Goal: Information Seeking & Learning: Learn about a topic

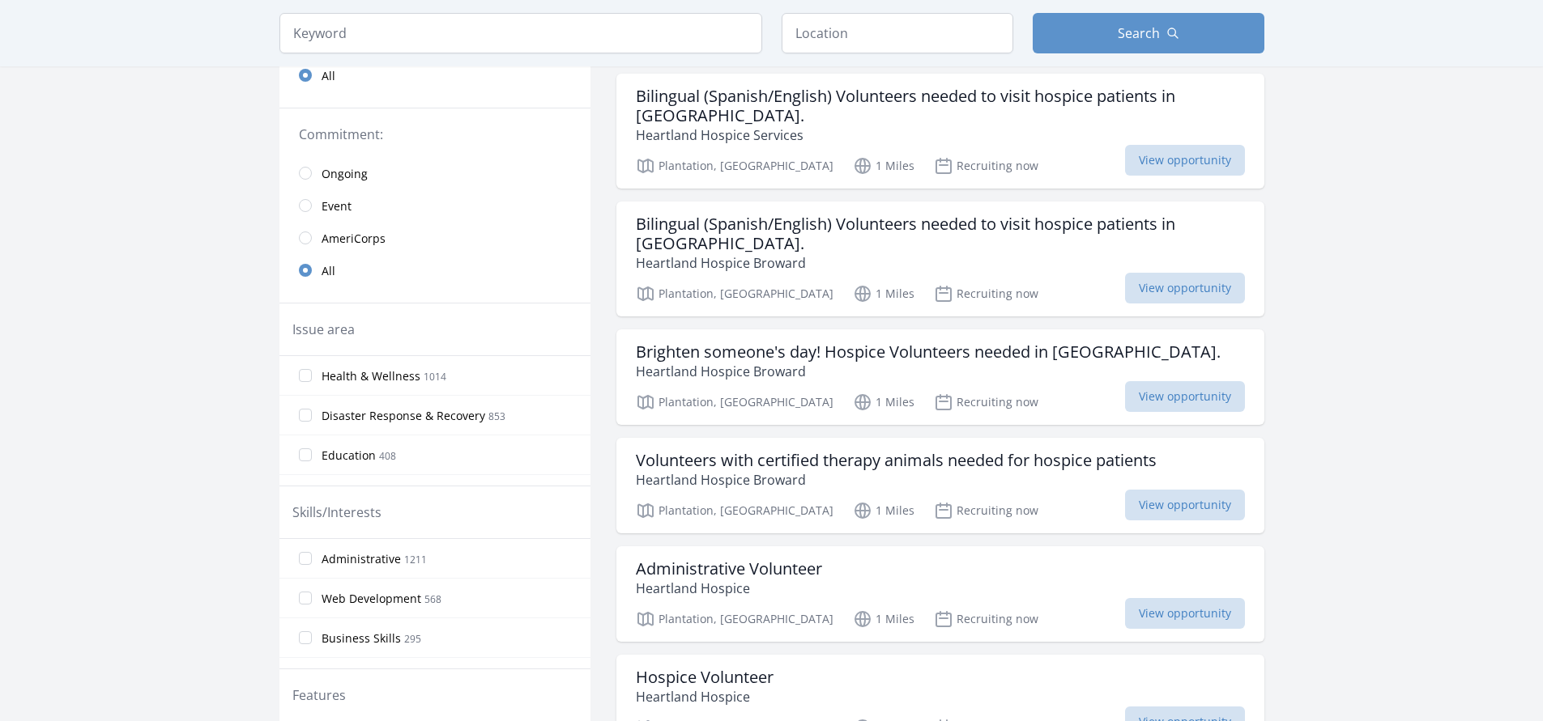
scroll to position [243, 0]
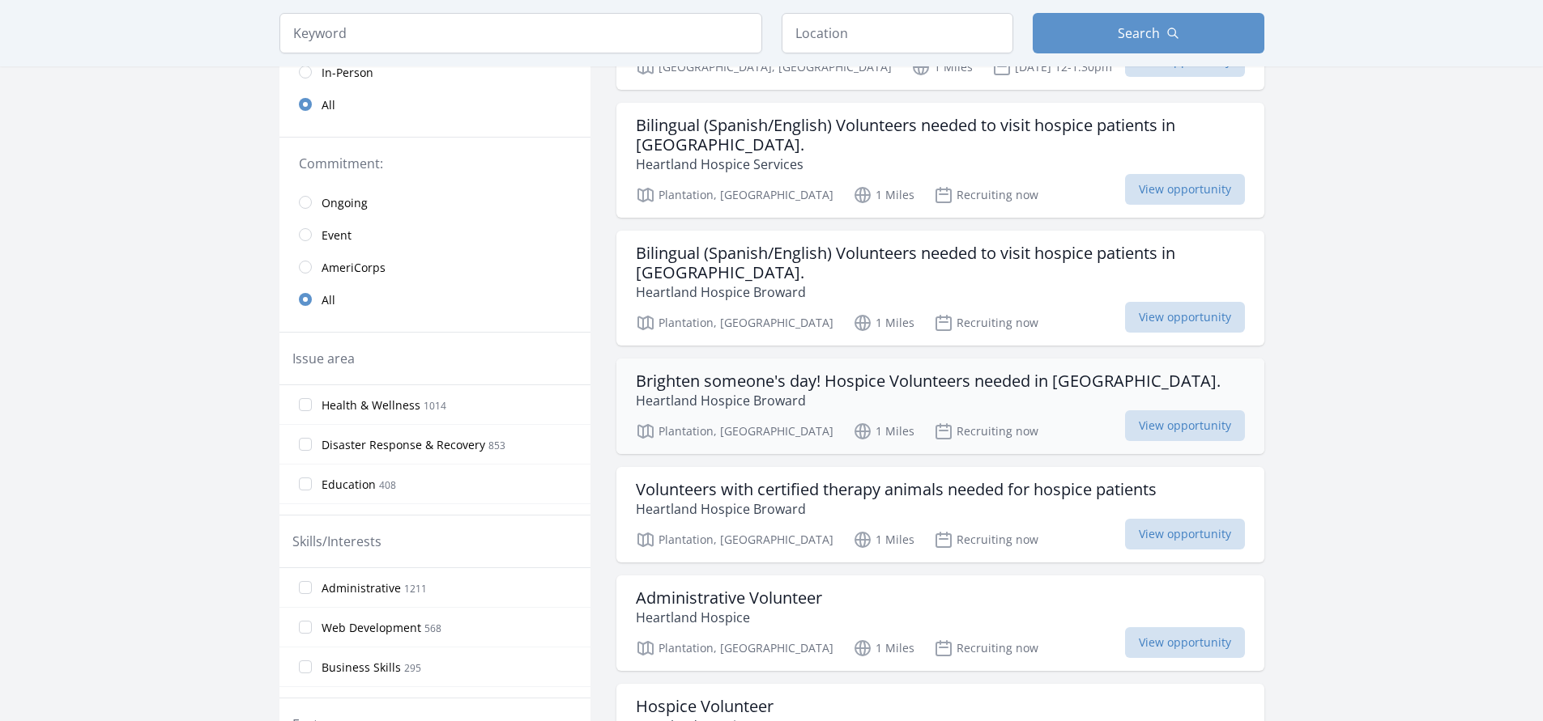
click at [970, 376] on h3 "Brighten someone's day! Hospice Volunteers needed in Broward County." at bounding box center [928, 381] width 585 height 19
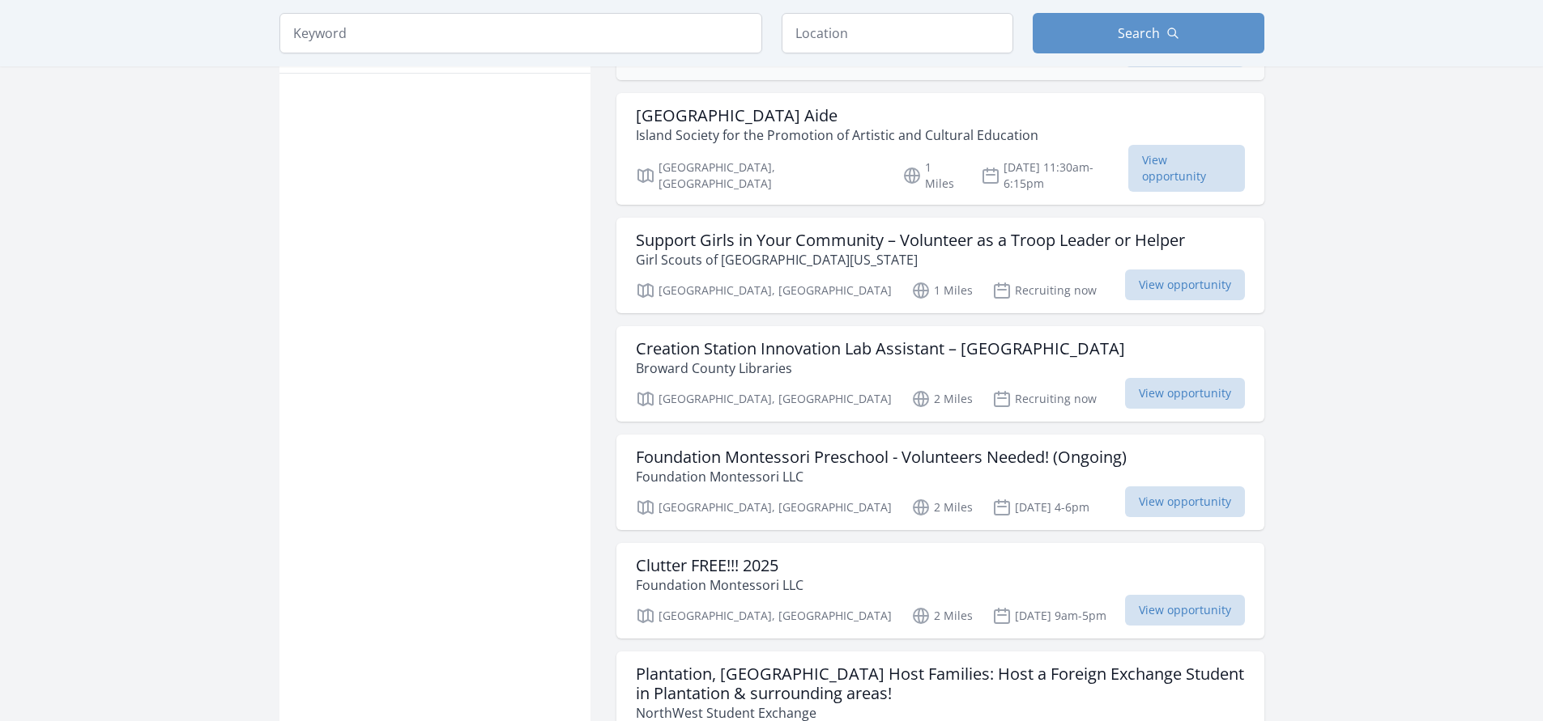
scroll to position [1053, 0]
click at [881, 229] on h3 "Support Girls in Your Community – Volunteer as a Troop Leader or Helper" at bounding box center [910, 238] width 549 height 19
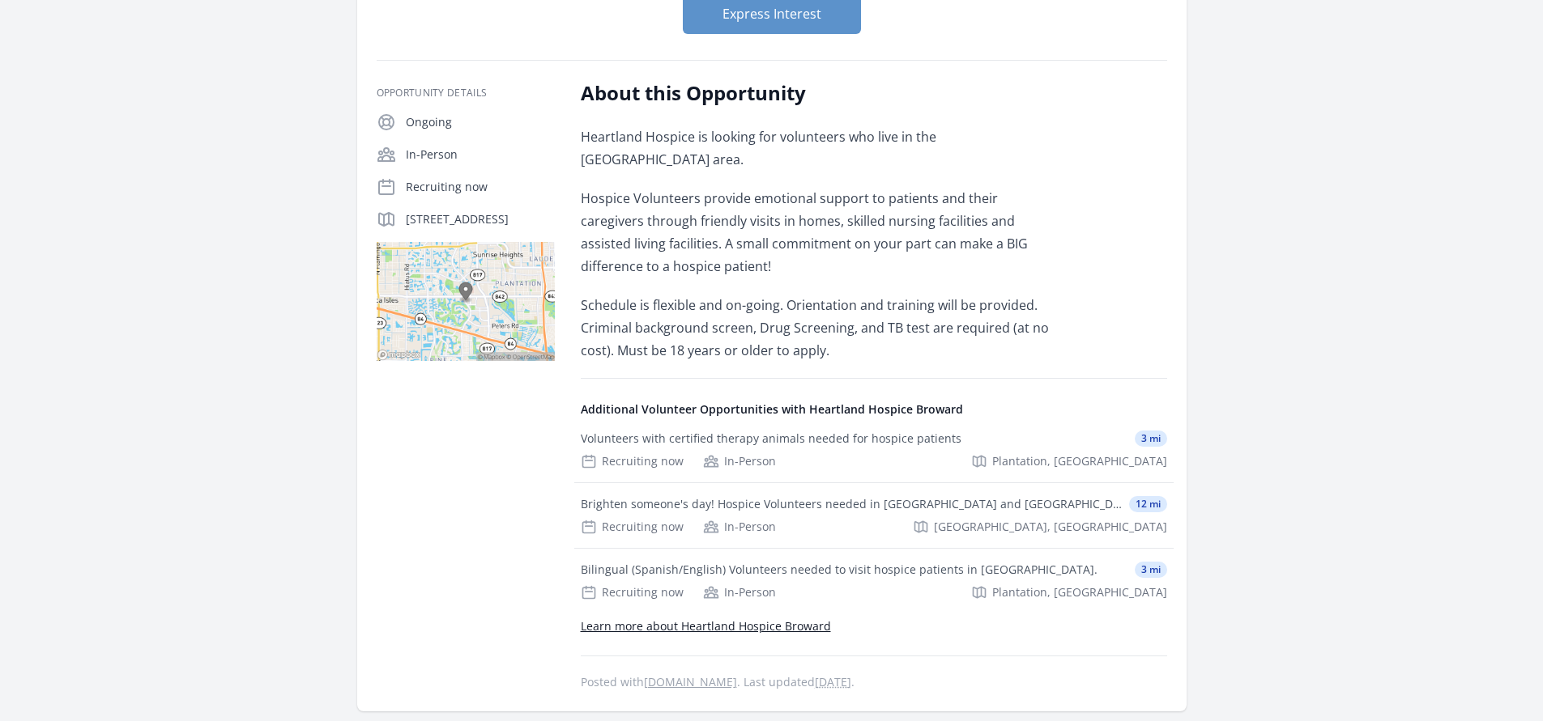
scroll to position [324, 0]
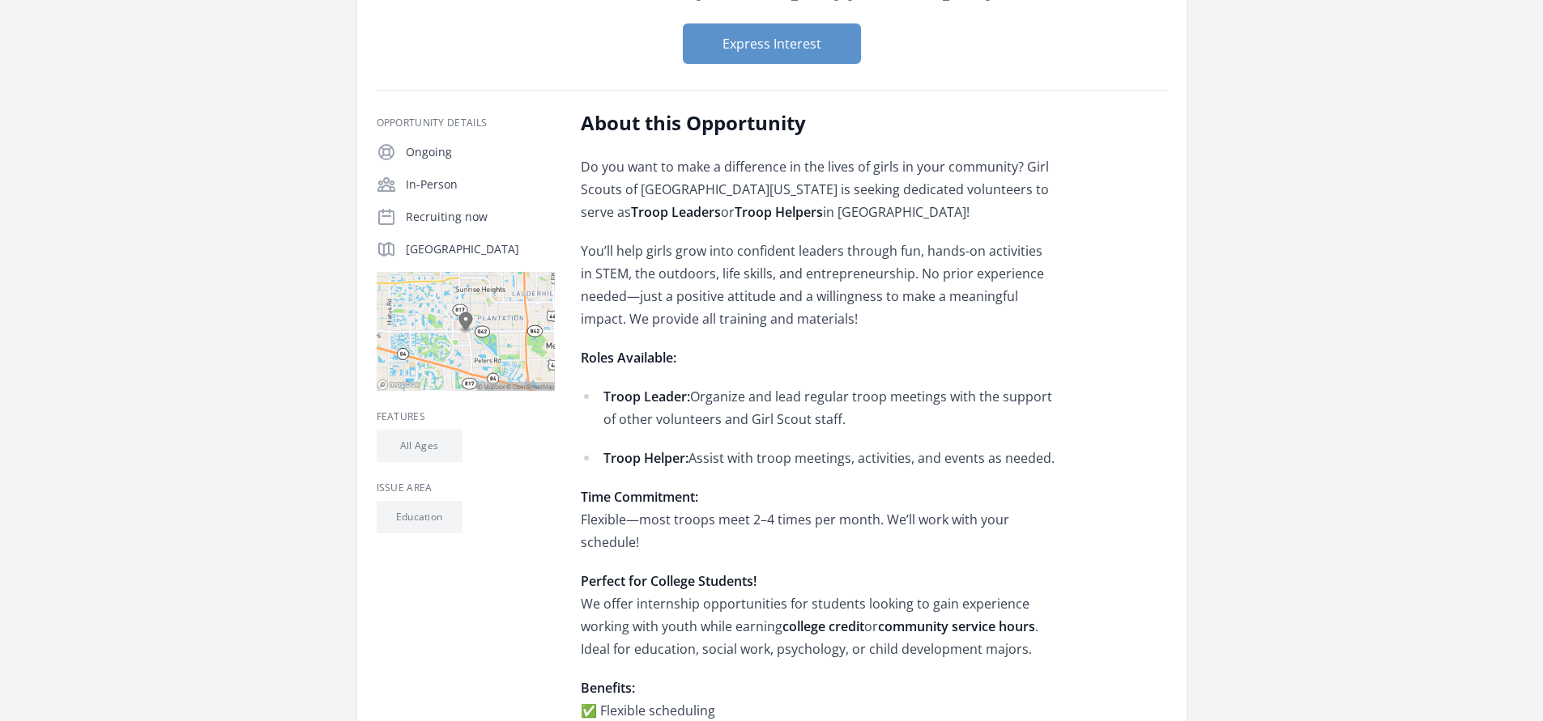
scroll to position [162, 0]
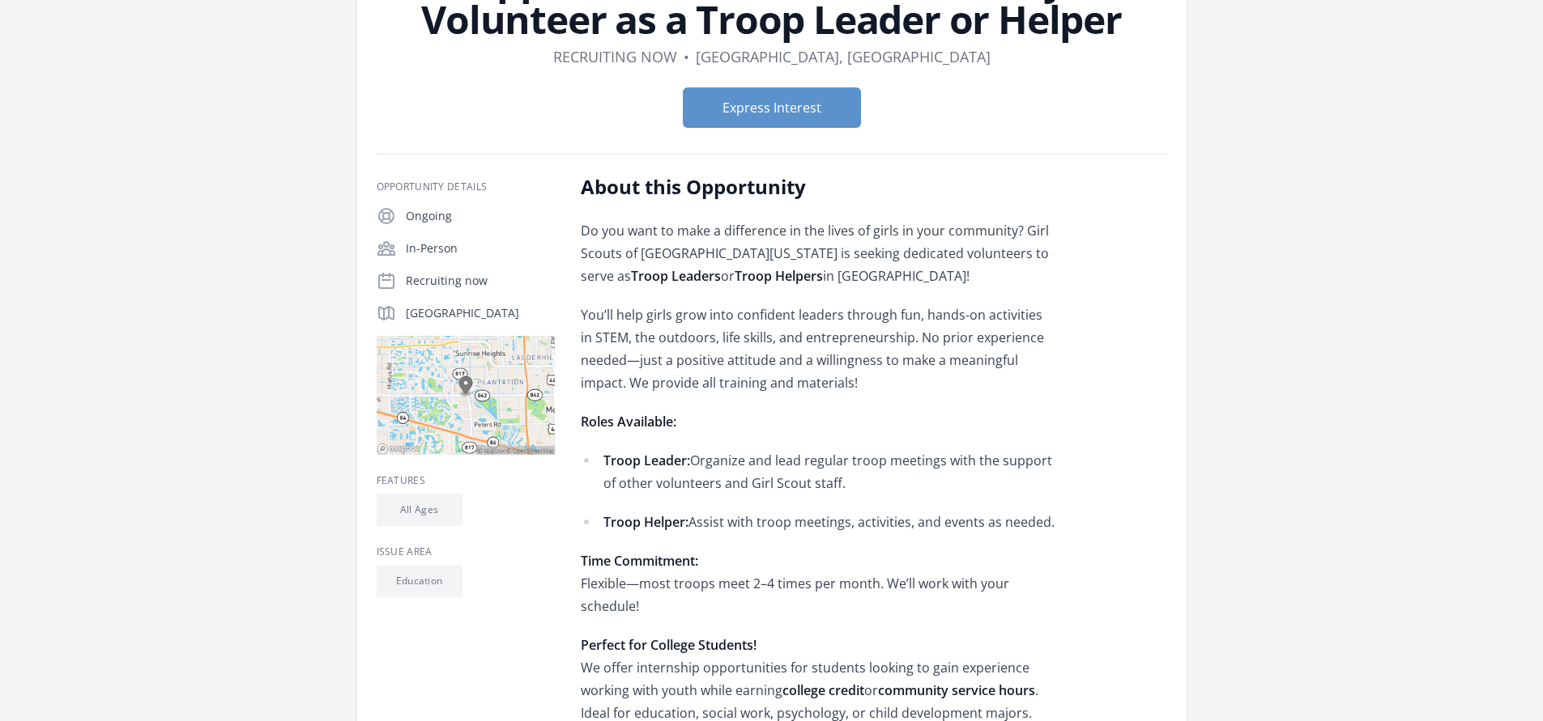
click at [462, 386] on img at bounding box center [466, 395] width 178 height 119
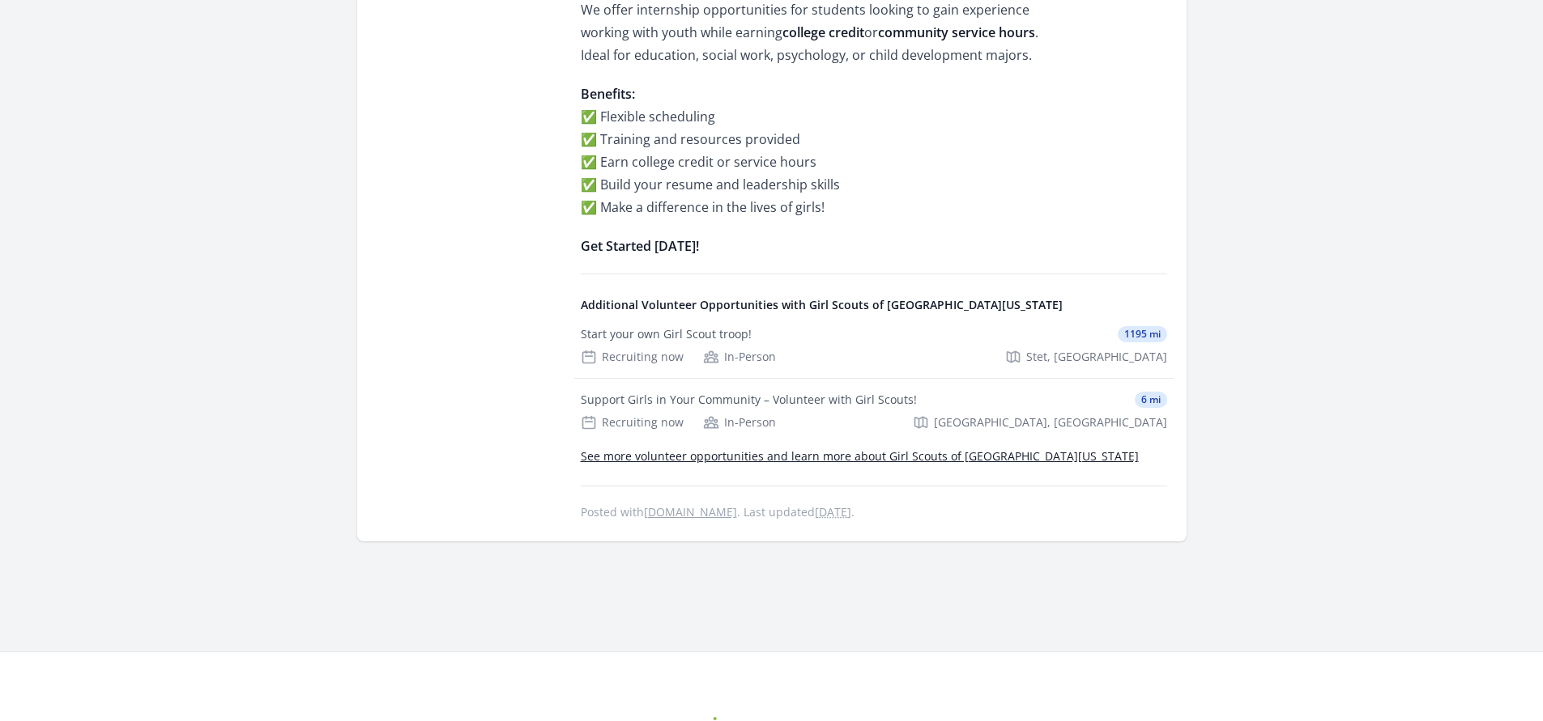
scroll to position [891, 0]
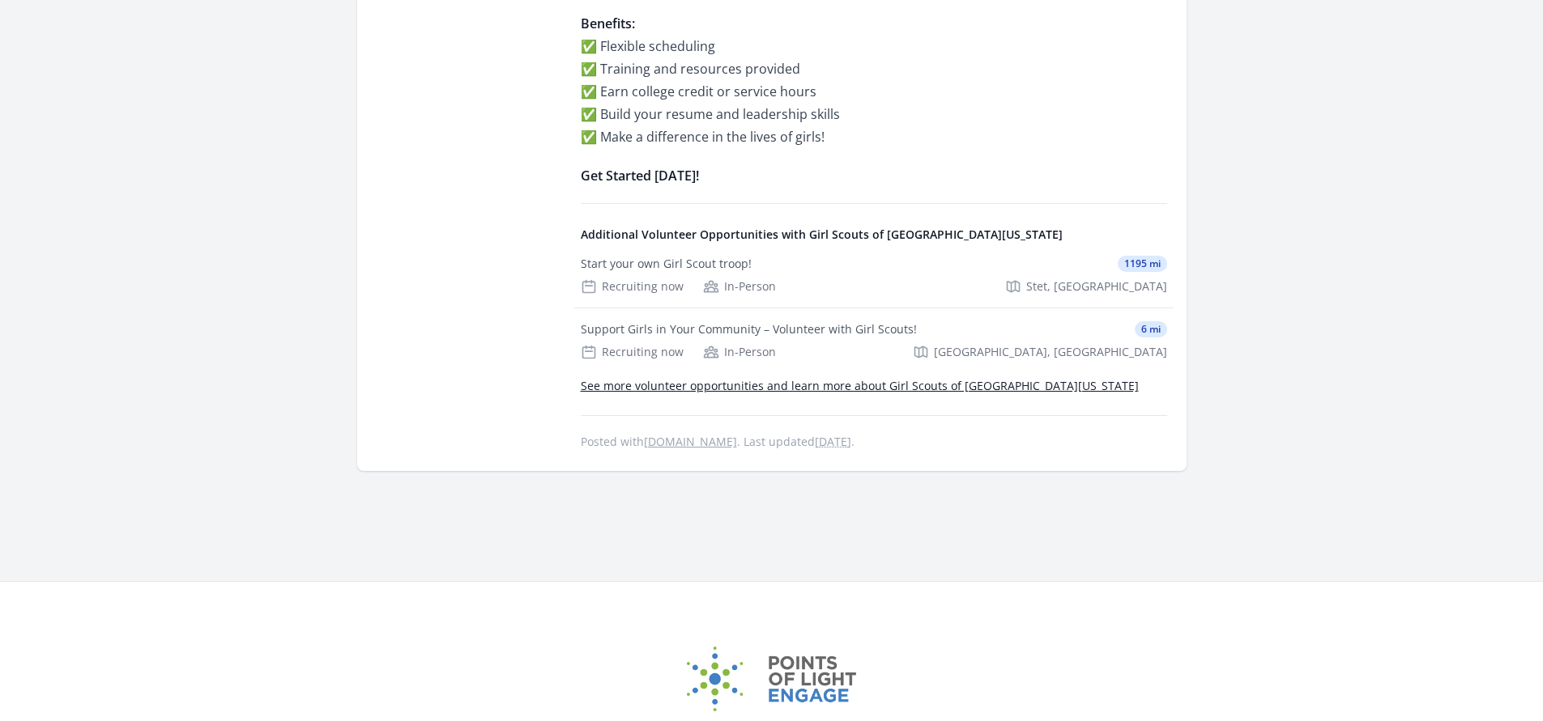
click at [704, 386] on link "See more volunteer opportunities and learn more about Girl Scouts of Southeast …" at bounding box center [860, 385] width 558 height 15
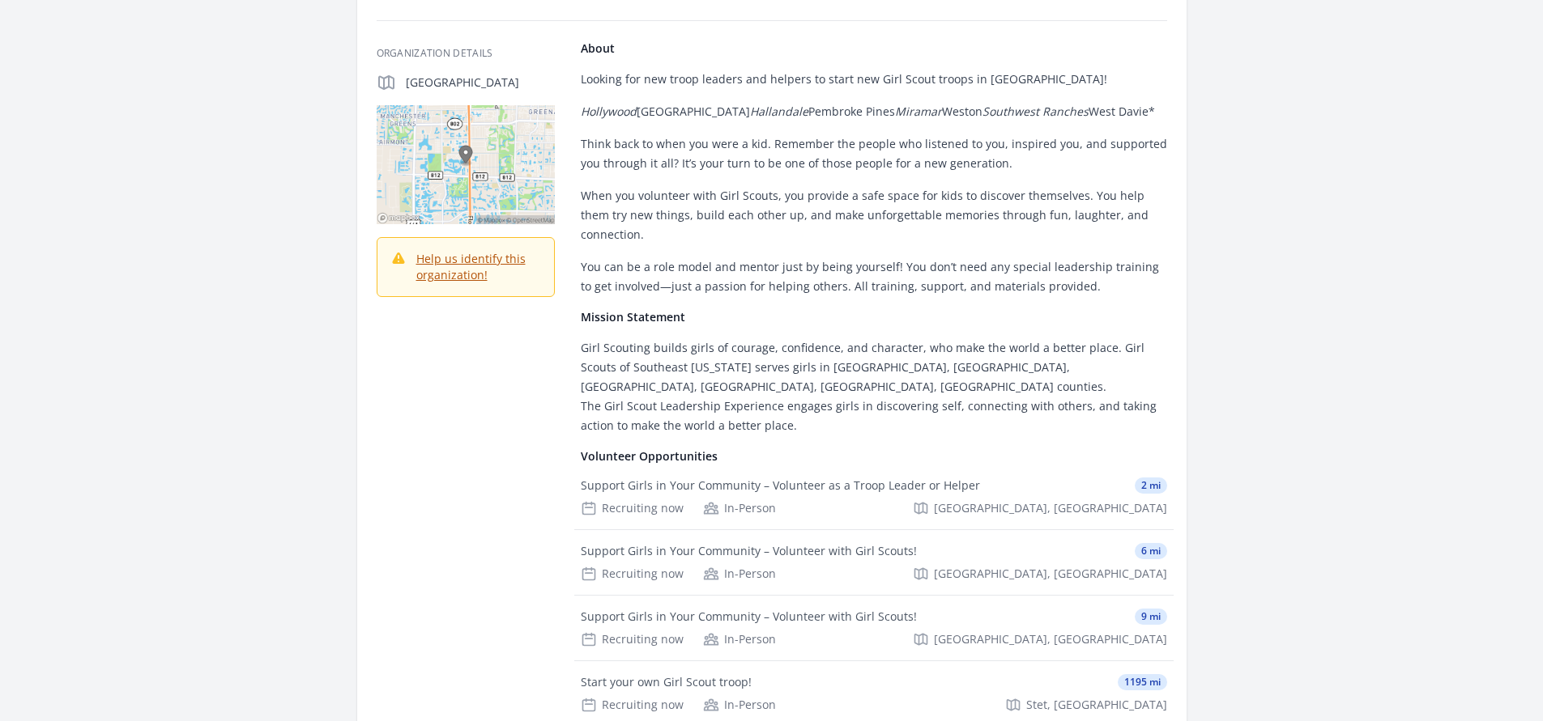
scroll to position [324, 0]
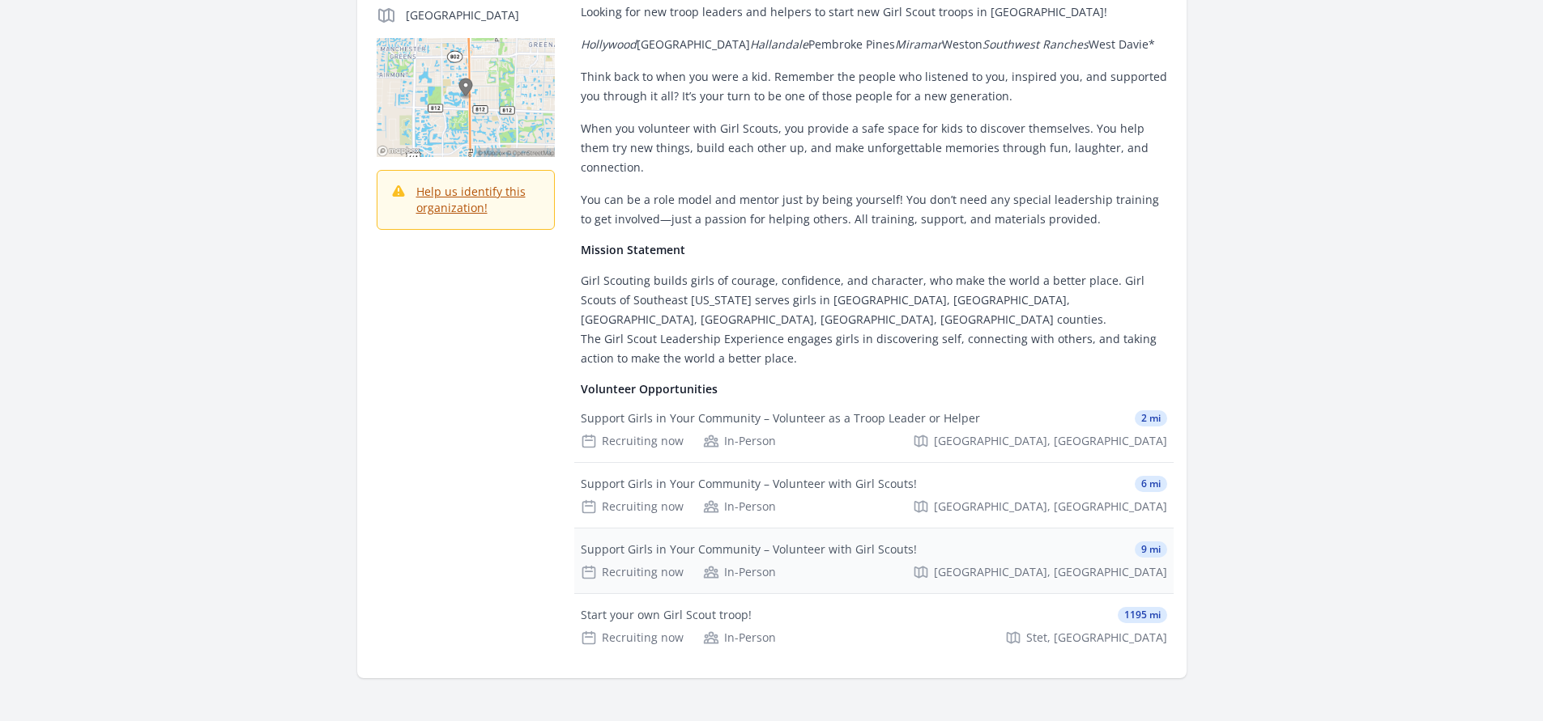
click at [806, 529] on div "Support Girls in Your Community – Volunteer with Girl Scouts! 9 mi Recruiting n…" at bounding box center [873, 561] width 599 height 65
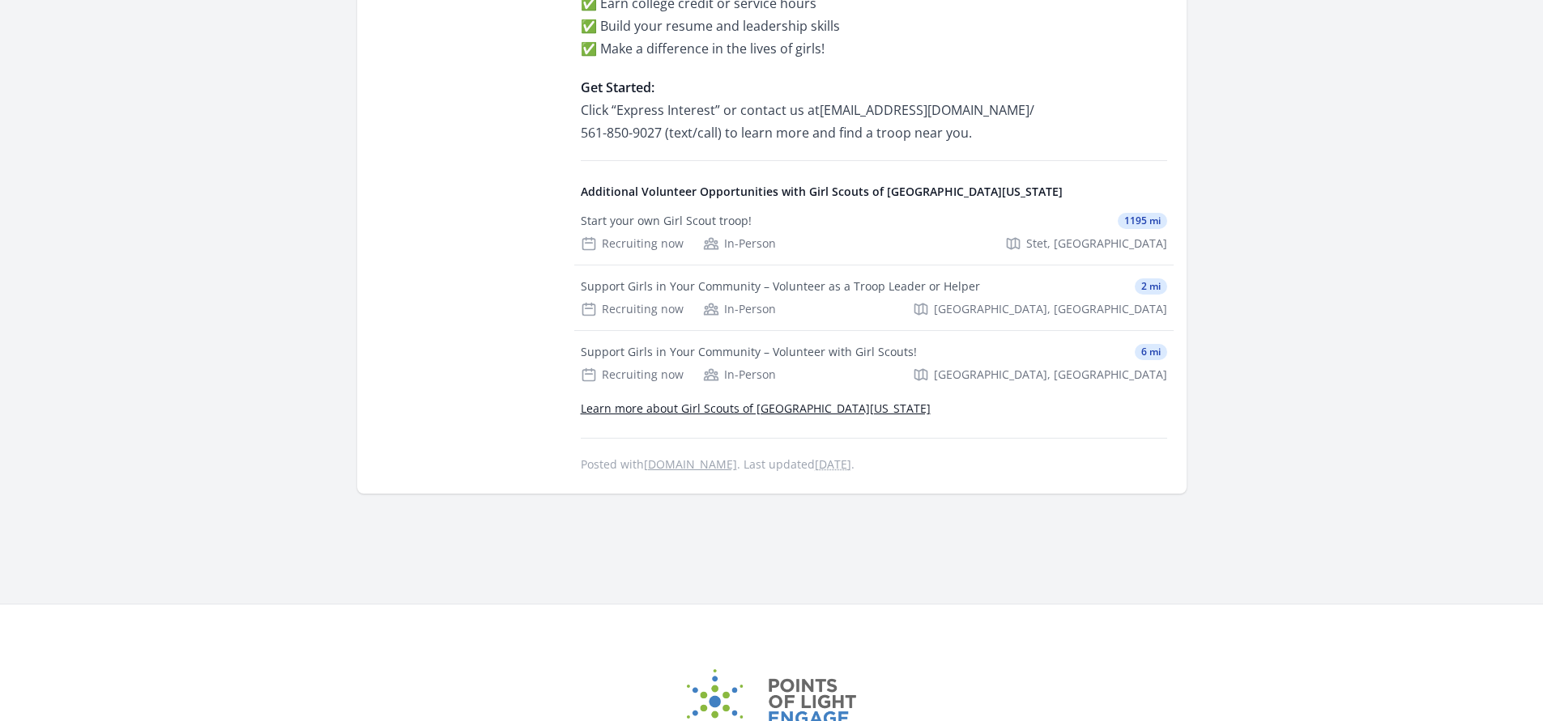
scroll to position [1053, 0]
